Goal: Navigation & Orientation: Understand site structure

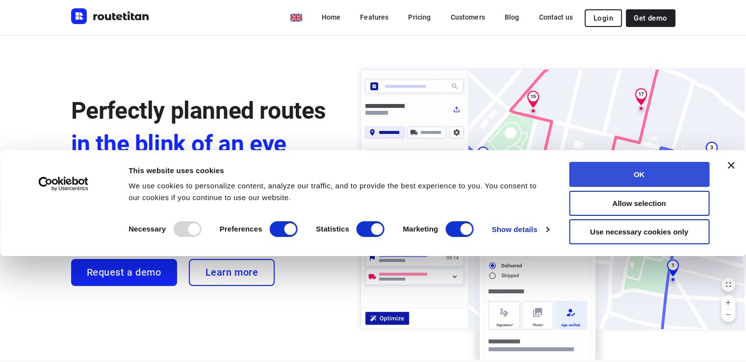
click at [627, 185] on button "OK" at bounding box center [639, 174] width 140 height 25
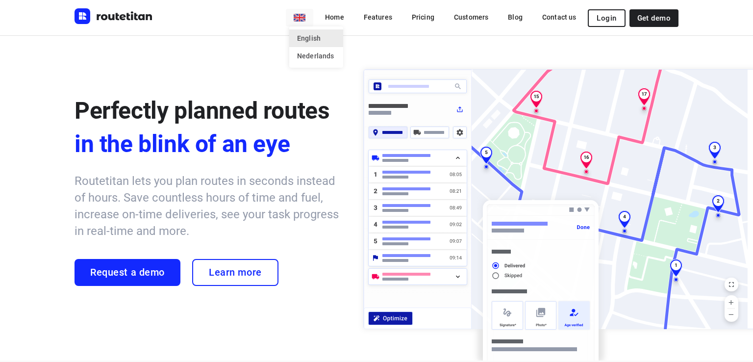
click at [308, 39] on li "English" at bounding box center [316, 38] width 54 height 18
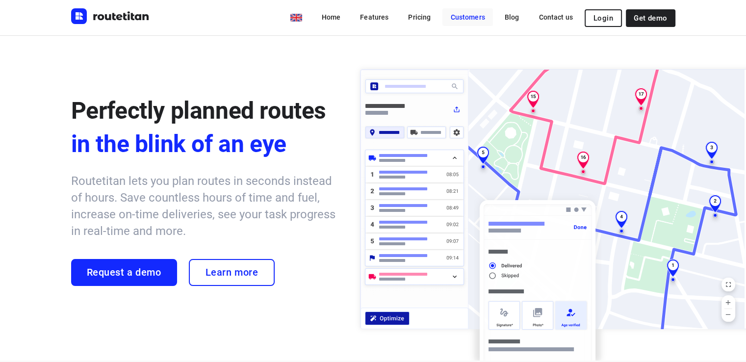
click at [467, 19] on link "Customers" at bounding box center [467, 17] width 50 height 18
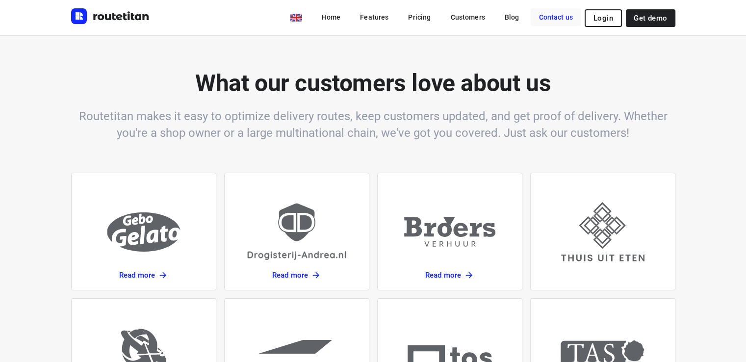
click at [560, 14] on link "Contact us" at bounding box center [555, 17] width 50 height 18
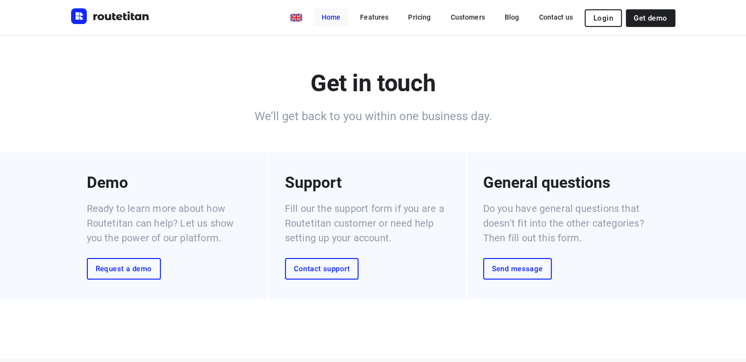
click at [342, 20] on link "Home" at bounding box center [331, 17] width 35 height 18
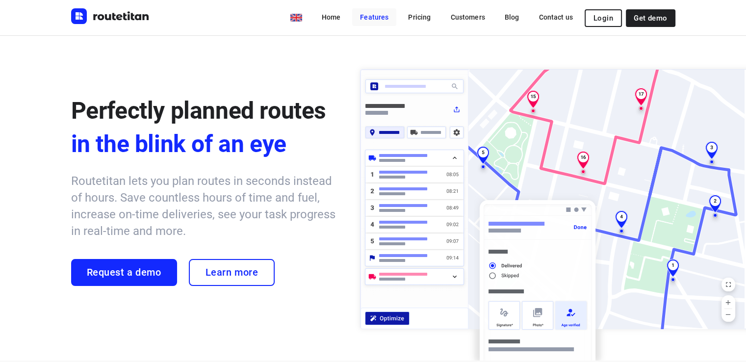
click at [376, 20] on link "Features" at bounding box center [374, 17] width 44 height 18
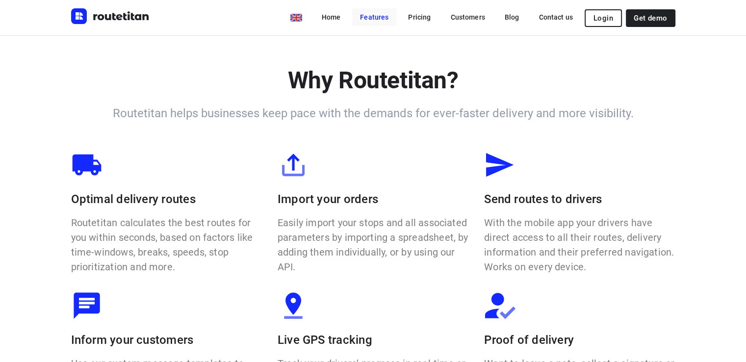
scroll to position [614, 0]
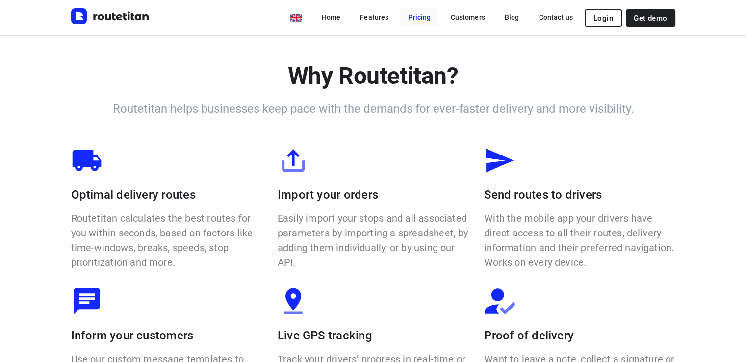
click at [426, 20] on link "Pricing" at bounding box center [419, 17] width 38 height 18
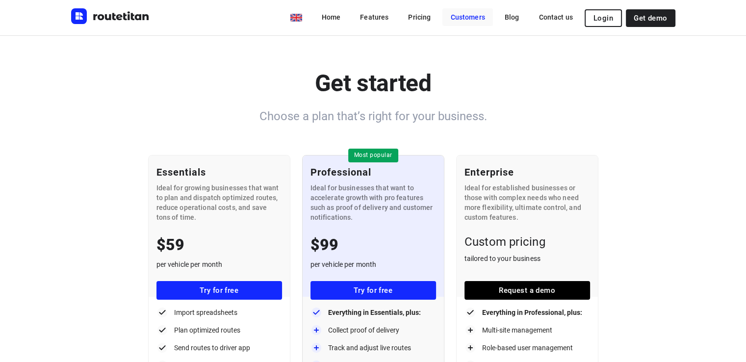
click at [465, 23] on link "Customers" at bounding box center [467, 17] width 50 height 18
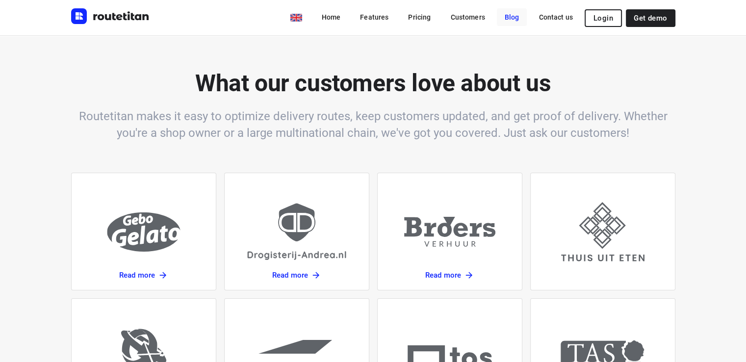
click at [519, 22] on link "Blog" at bounding box center [512, 17] width 30 height 18
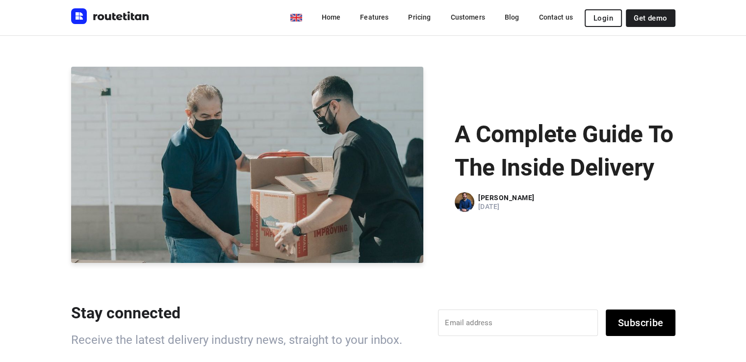
click at [87, 9] on img "Routetitan" at bounding box center [110, 16] width 78 height 16
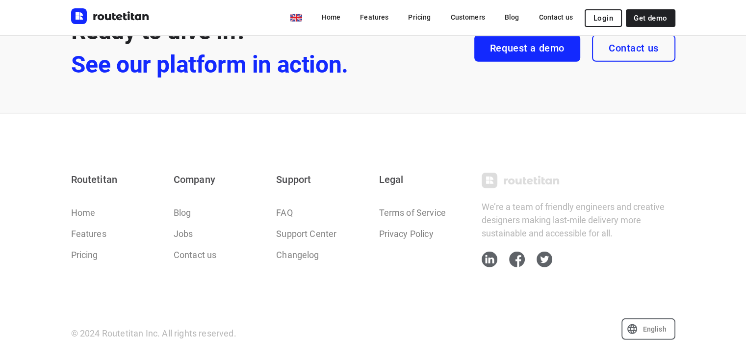
scroll to position [2891, 0]
click at [310, 252] on link "Changelog" at bounding box center [297, 254] width 43 height 13
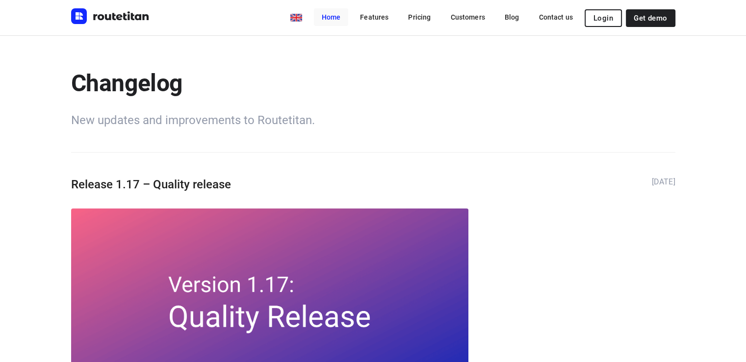
click at [335, 18] on link "Home" at bounding box center [331, 17] width 35 height 18
